Goal: Navigation & Orientation: Go to known website

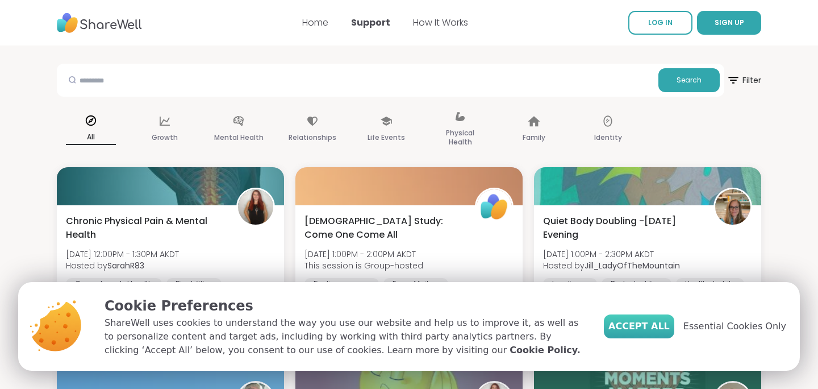
click at [651, 323] on span "Accept All" at bounding box center [639, 326] width 61 height 14
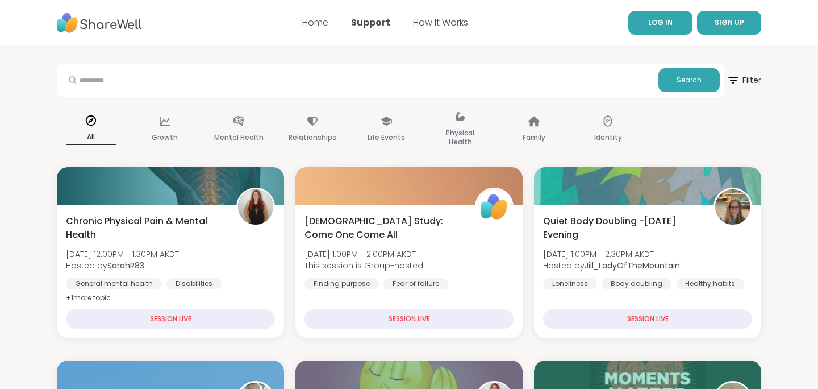
click at [661, 15] on link "LOG IN" at bounding box center [661, 23] width 64 height 24
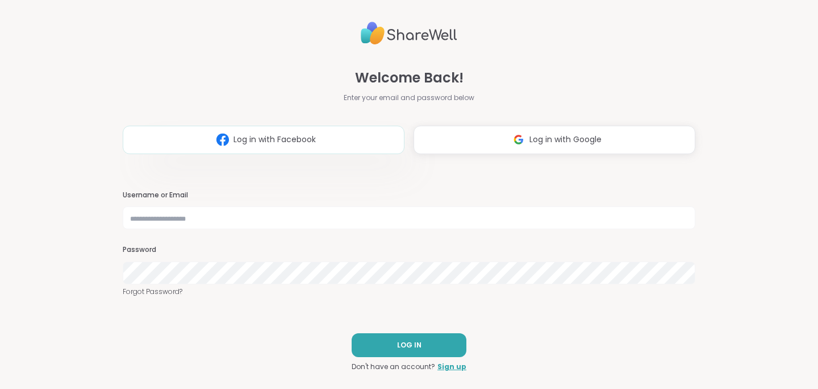
click at [307, 148] on button "Log in with Facebook" at bounding box center [264, 140] width 282 height 28
